Goal: Information Seeking & Learning: Learn about a topic

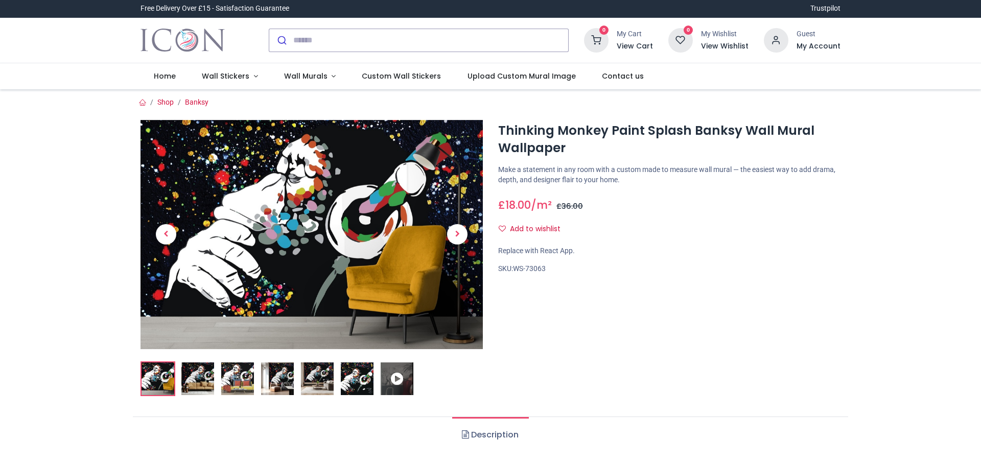
click at [205, 382] on img at bounding box center [197, 379] width 33 height 33
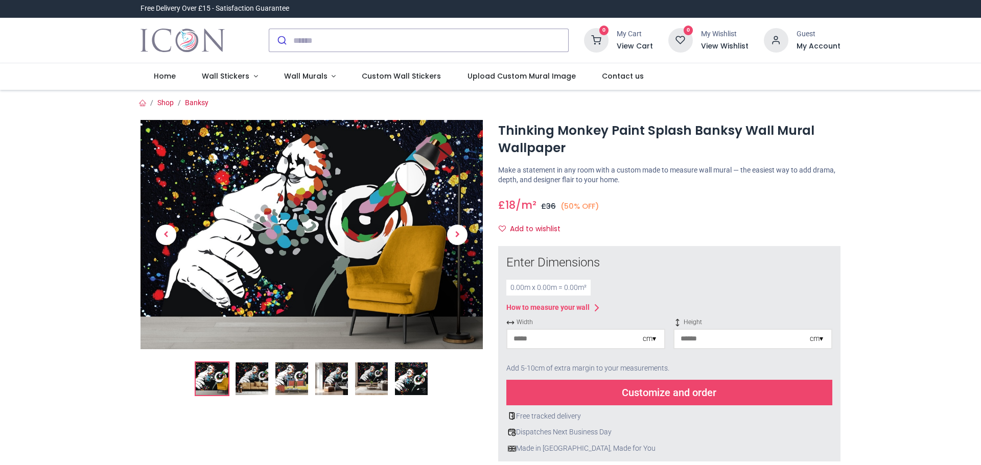
click at [250, 377] on img at bounding box center [251, 379] width 33 height 33
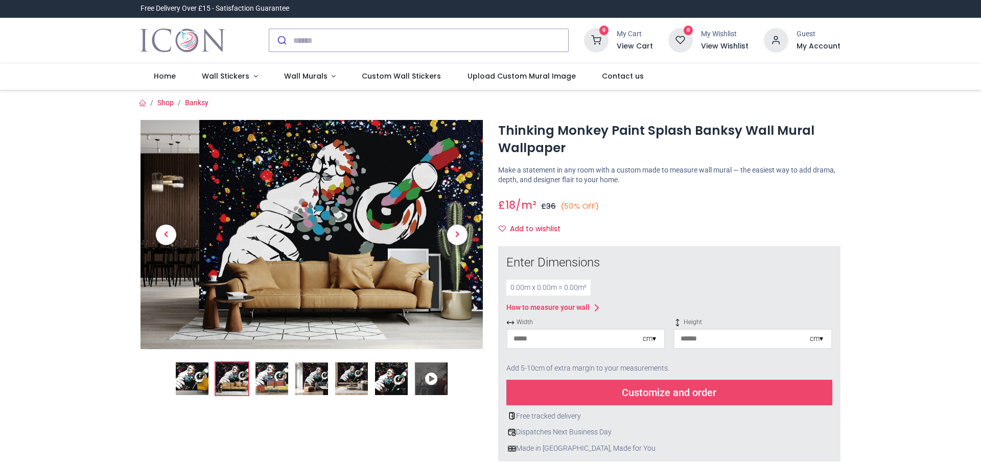
click at [285, 380] on img at bounding box center [271, 379] width 33 height 33
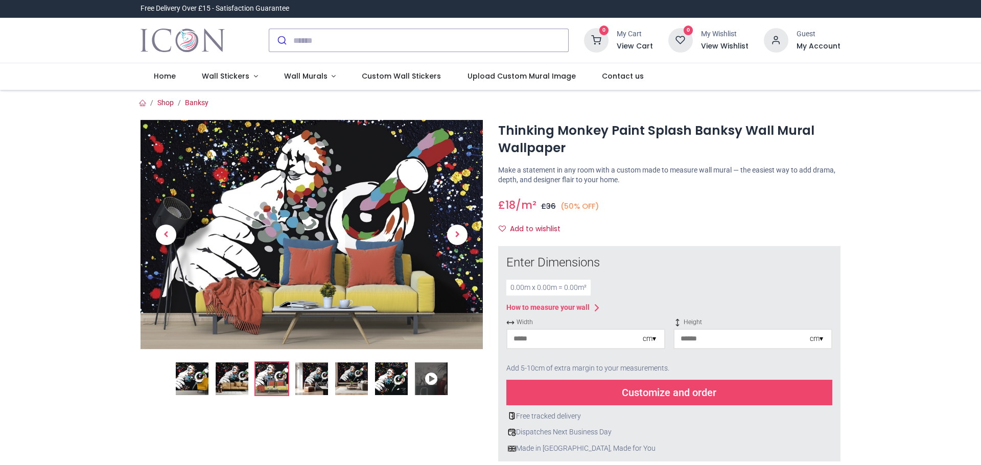
click at [306, 378] on img at bounding box center [311, 379] width 33 height 33
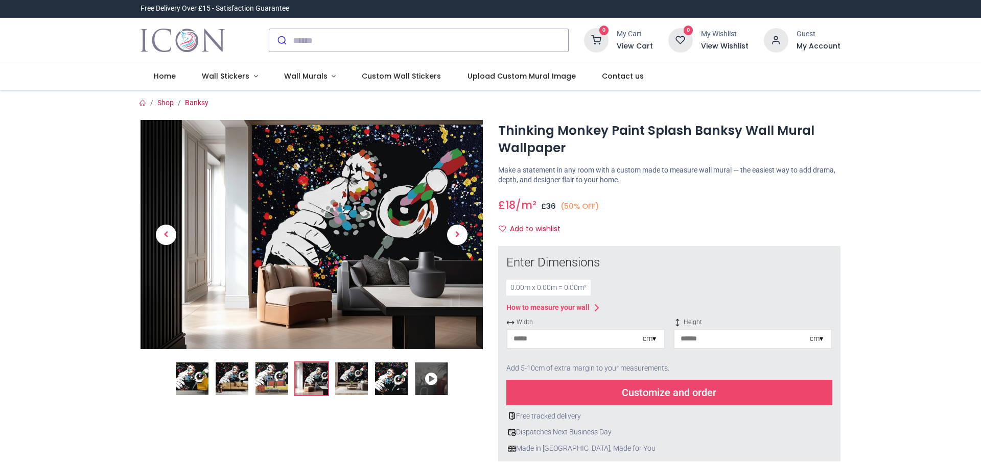
click at [348, 384] on img at bounding box center [351, 379] width 33 height 33
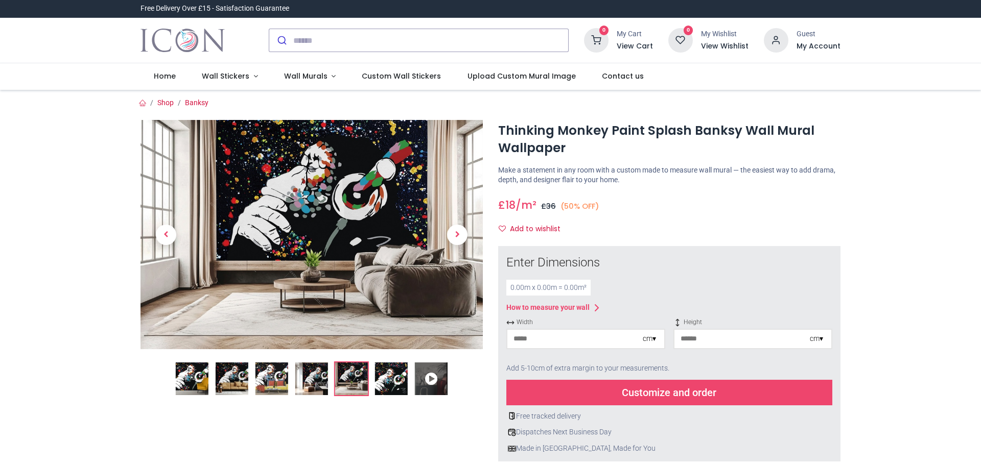
click at [379, 381] on img at bounding box center [391, 379] width 33 height 33
